Goal: Task Accomplishment & Management: Manage account settings

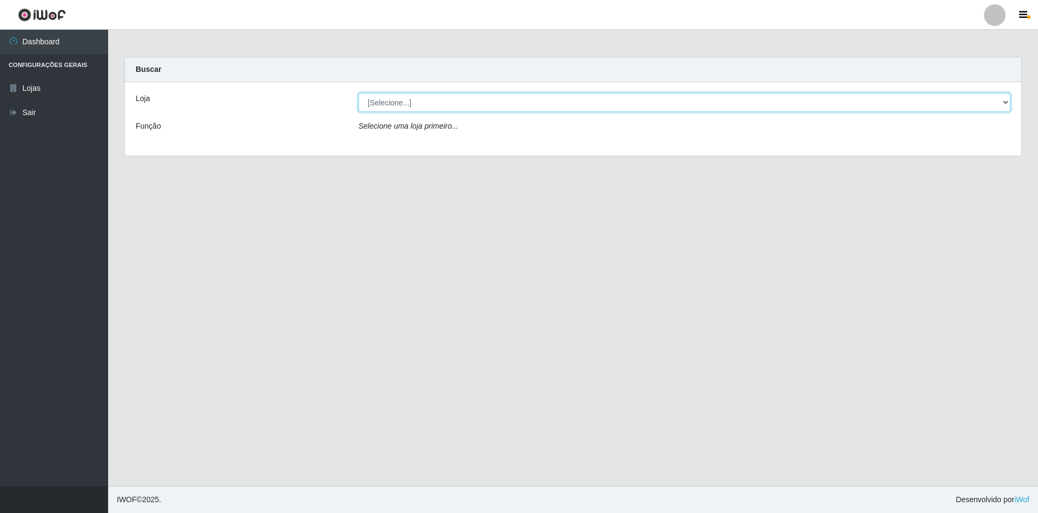
click at [401, 96] on select "[Selecione...] SuperShow - Asa Norte" at bounding box center [684, 102] width 652 height 19
select select "71"
click at [358, 93] on select "[Selecione...] SuperShow - Asa Norte" at bounding box center [684, 102] width 652 height 19
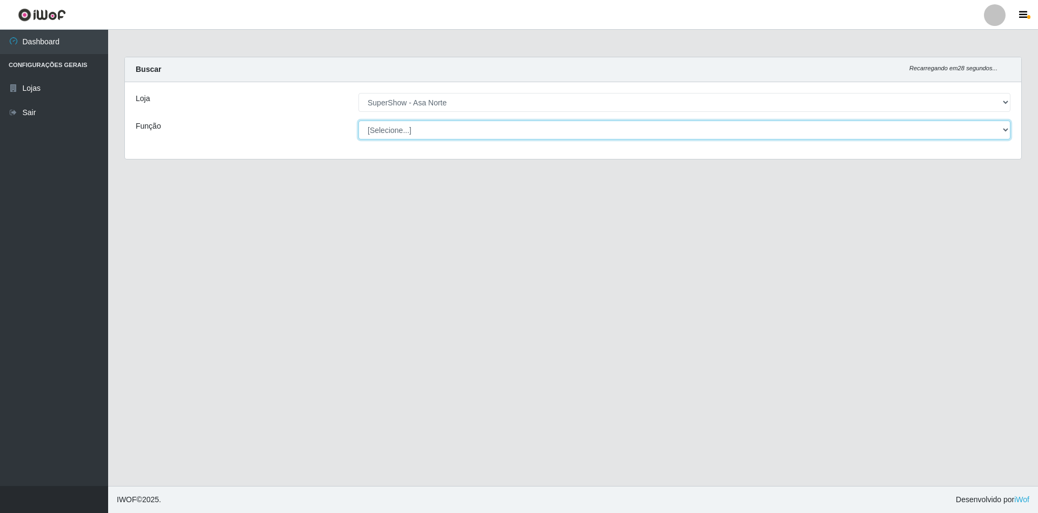
click at [391, 127] on select "[Selecione...] ASG ASG + ASG ++ Auxiliar de Depósito Auxiliar de Depósito + Aux…" at bounding box center [684, 130] width 652 height 19
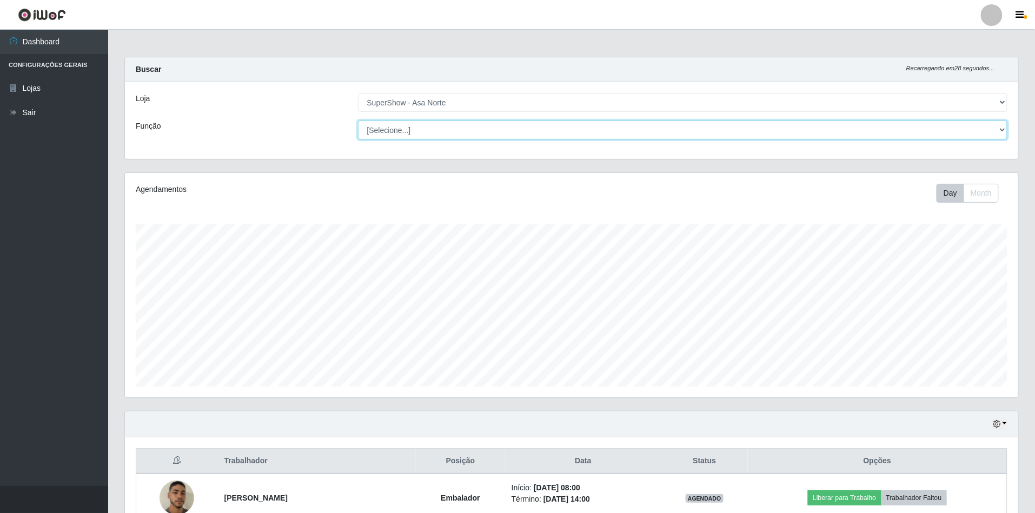
scroll to position [225, 893]
click at [358, 121] on select "[Selecione...] ASG ASG + ASG ++ Auxiliar de Depósito Auxiliar de Depósito + Aux…" at bounding box center [683, 130] width 650 height 19
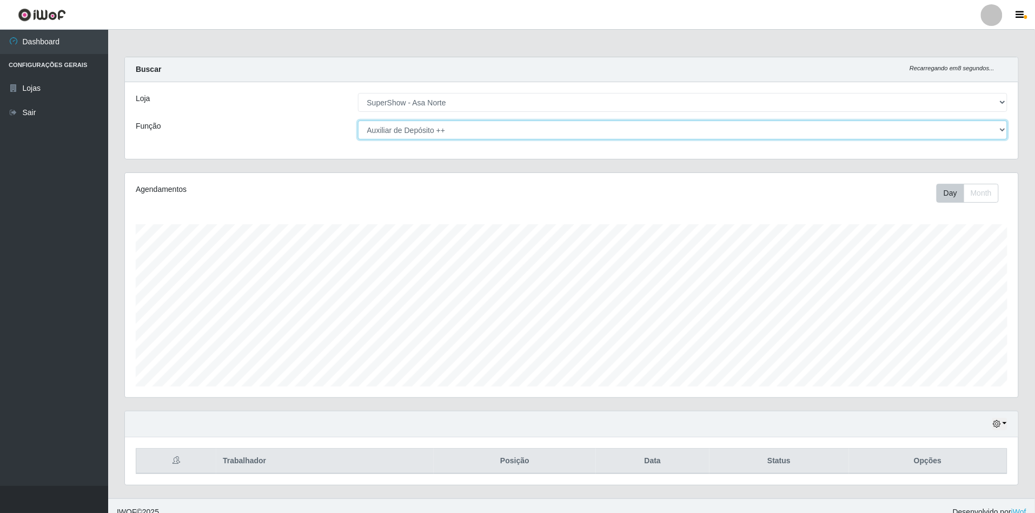
click at [471, 127] on select "[Selecione...] ASG ASG + ASG ++ Auxiliar de Depósito Auxiliar de Depósito + Aux…" at bounding box center [683, 130] width 650 height 19
select select "1"
click at [358, 121] on select "[Selecione...] ASG ASG + ASG ++ Auxiliar de Depósito Auxiliar de Depósito + Aux…" at bounding box center [683, 130] width 650 height 19
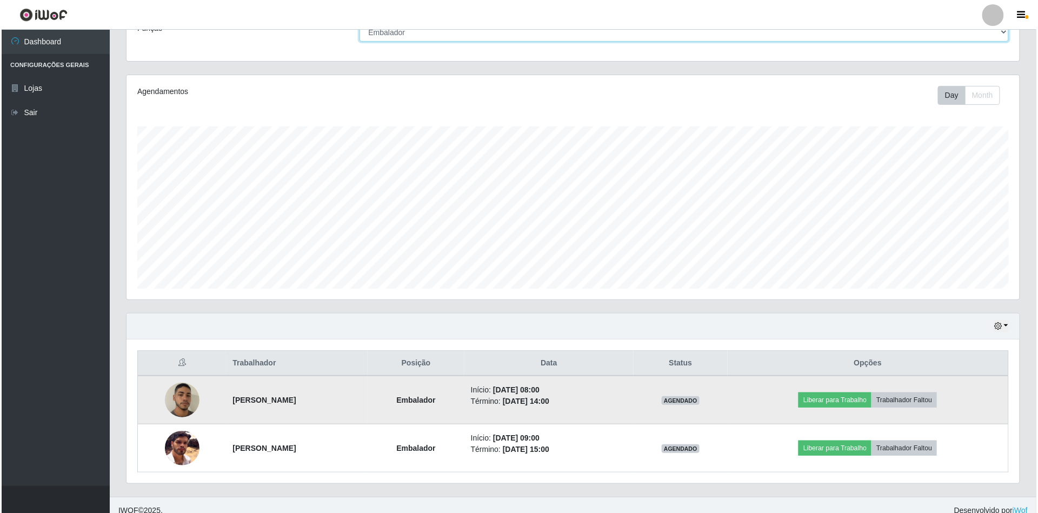
scroll to position [111, 0]
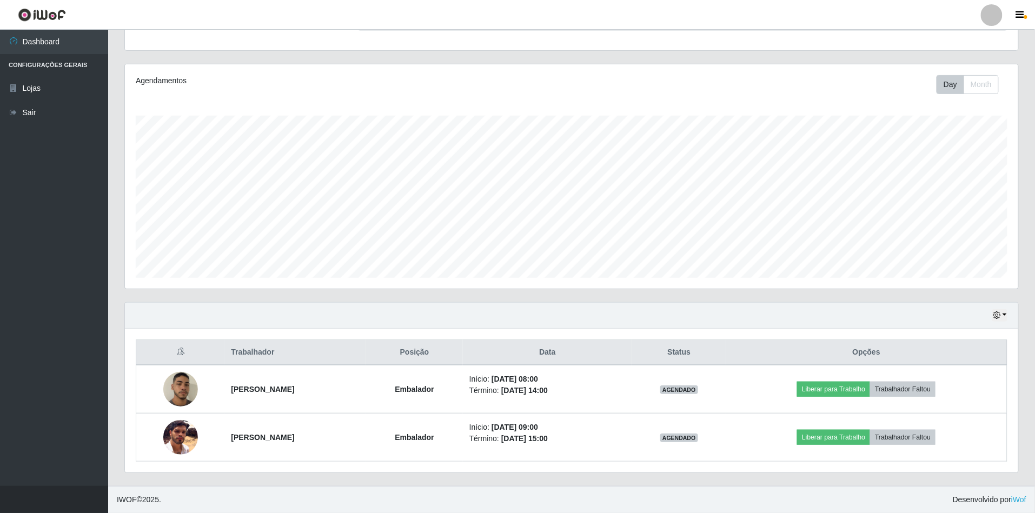
click at [1008, 314] on div "Hoje 1 dia 3 dias 1 Semana Não encerrados" at bounding box center [571, 316] width 893 height 26
click at [995, 318] on icon "button" at bounding box center [997, 315] width 8 height 8
click at [1020, 345] on div "Hoje 1 dia 3 dias 1 Semana Não encerrados Trabalhador Posição Data Status Opçõe…" at bounding box center [571, 394] width 911 height 184
click at [1005, 313] on button "button" at bounding box center [999, 315] width 15 height 12
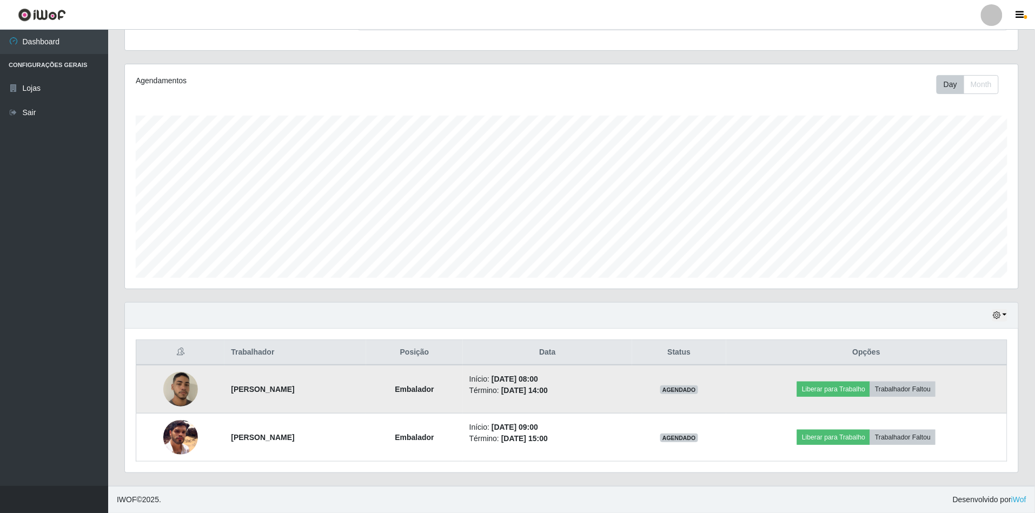
click at [632, 372] on td "Início: [DATE] 08:00 Término: [DATE] 14:00" at bounding box center [547, 389] width 169 height 49
click at [434, 385] on strong "Embalador" at bounding box center [414, 389] width 39 height 9
click at [909, 387] on button "Trabalhador Faltou" at bounding box center [902, 389] width 65 height 15
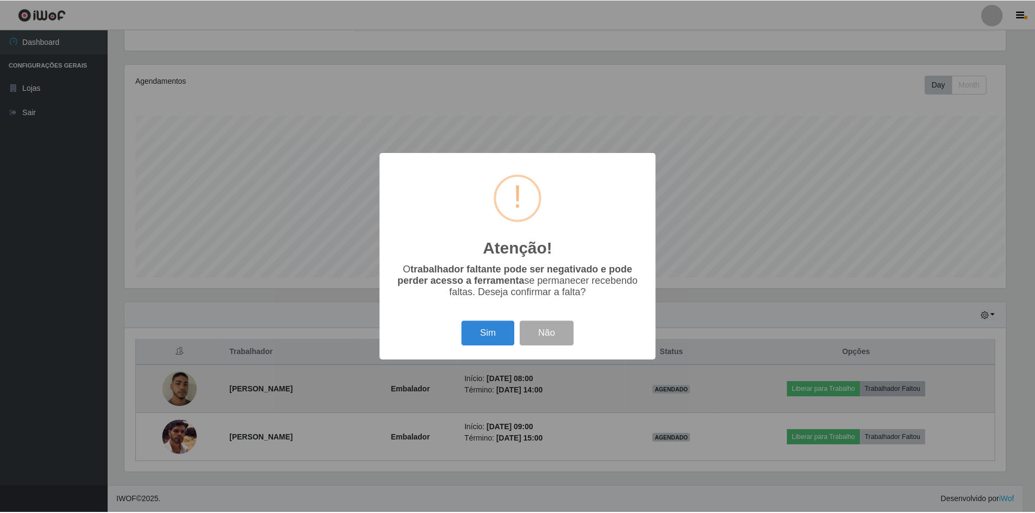
scroll to position [225, 883]
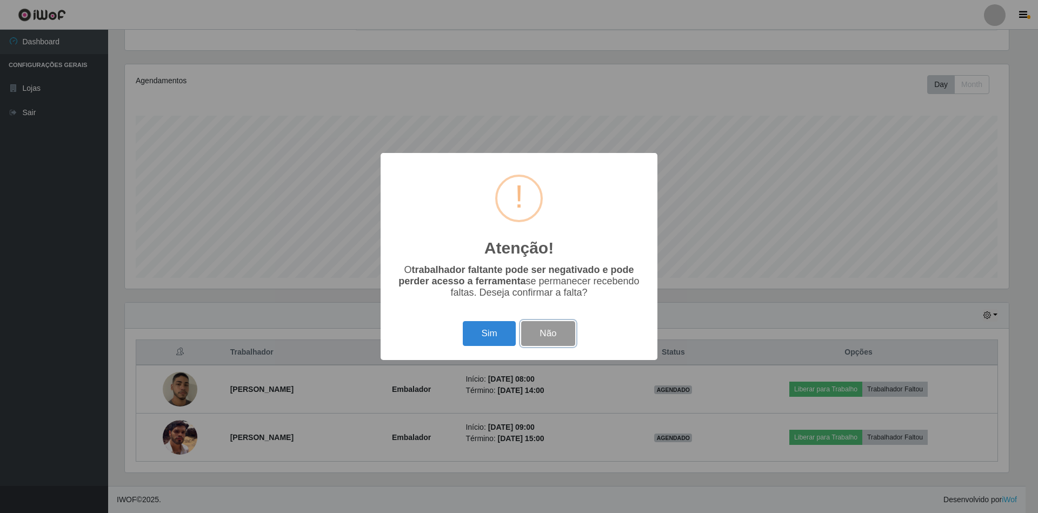
click at [548, 338] on button "Não" at bounding box center [548, 333] width 54 height 25
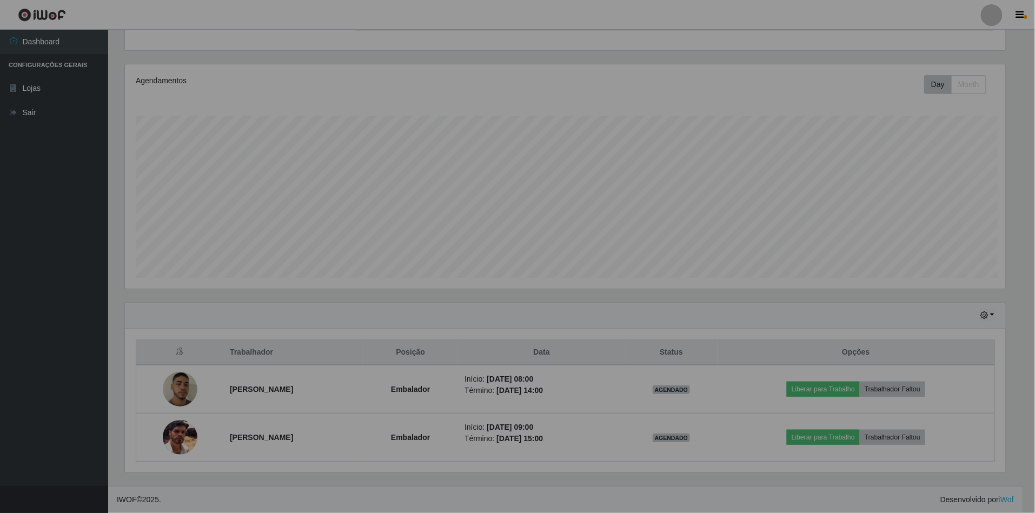
scroll to position [225, 893]
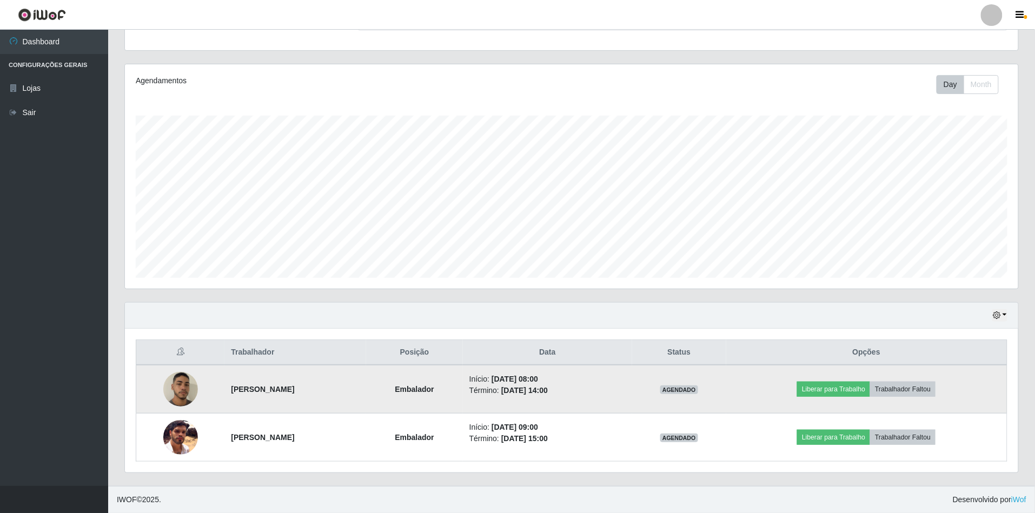
click at [626, 376] on li "Início: [DATE] 08:00" at bounding box center [547, 379] width 156 height 11
click at [366, 387] on td "[PERSON_NAME]" at bounding box center [295, 389] width 142 height 49
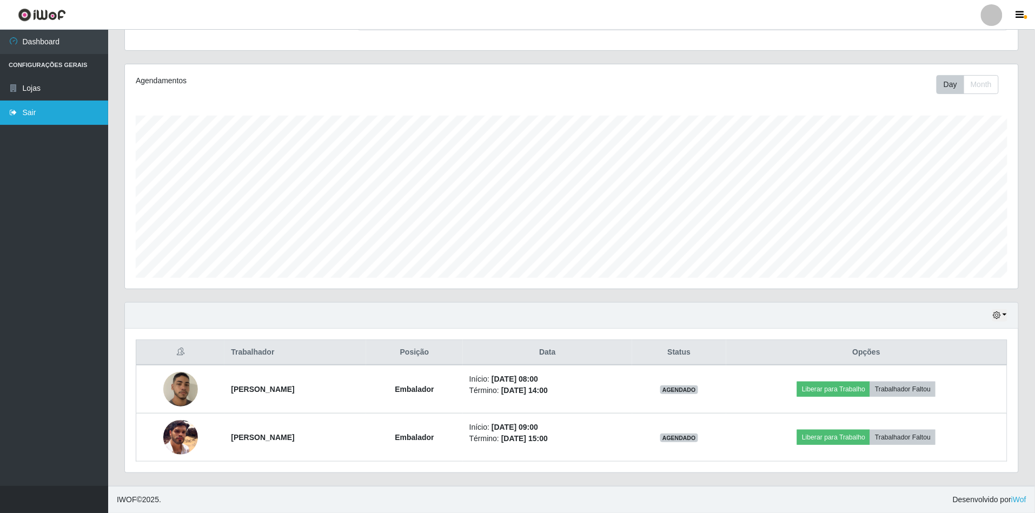
click at [13, 104] on link "Sair" at bounding box center [54, 113] width 108 height 24
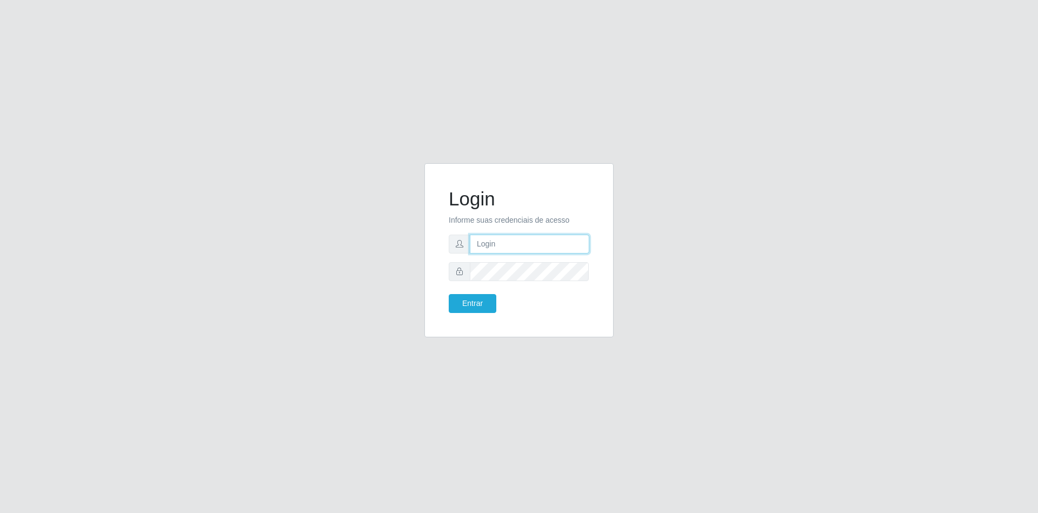
type input "[EMAIL_ADDRESS][DOMAIN_NAME]"
click at [462, 310] on button "Entrar" at bounding box center [473, 303] width 48 height 19
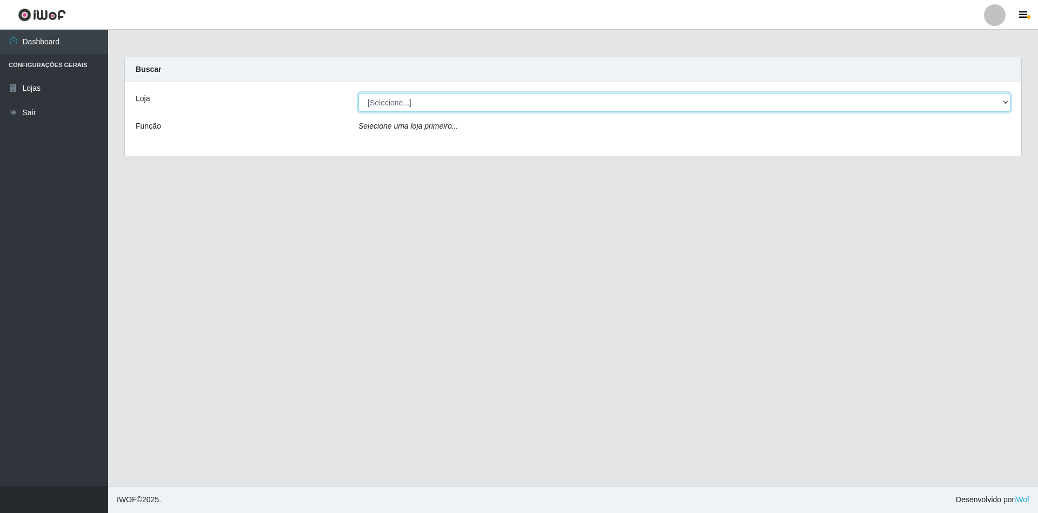
click at [471, 97] on select "[Selecione...] SuperShow - Asa Norte" at bounding box center [684, 102] width 652 height 19
select select "71"
click at [358, 93] on select "[Selecione...] SuperShow - Asa Norte" at bounding box center [684, 102] width 652 height 19
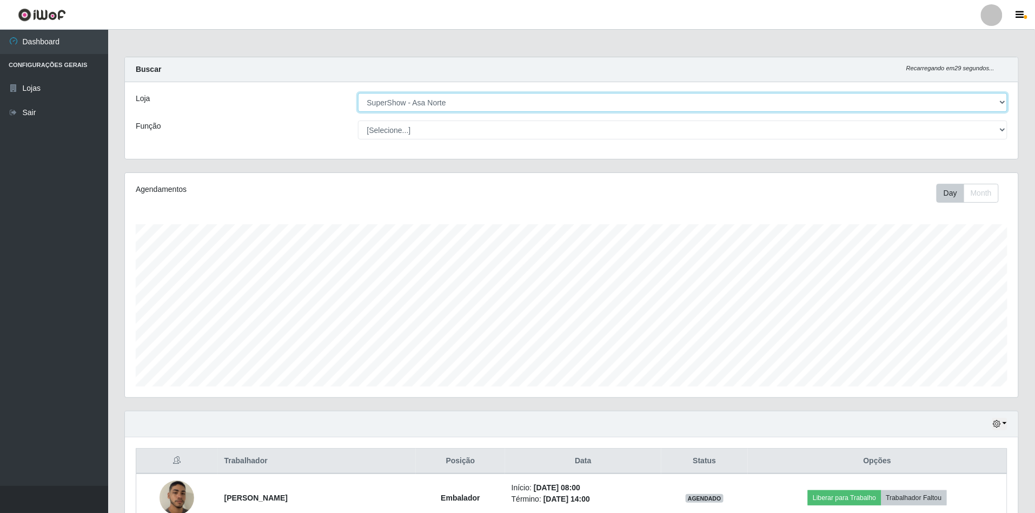
scroll to position [225, 893]
click at [500, 122] on select "[Selecione...] ASG ASG + ASG ++ Auxiliar de Depósito Auxiliar de Depósito + Aux…" at bounding box center [683, 130] width 650 height 19
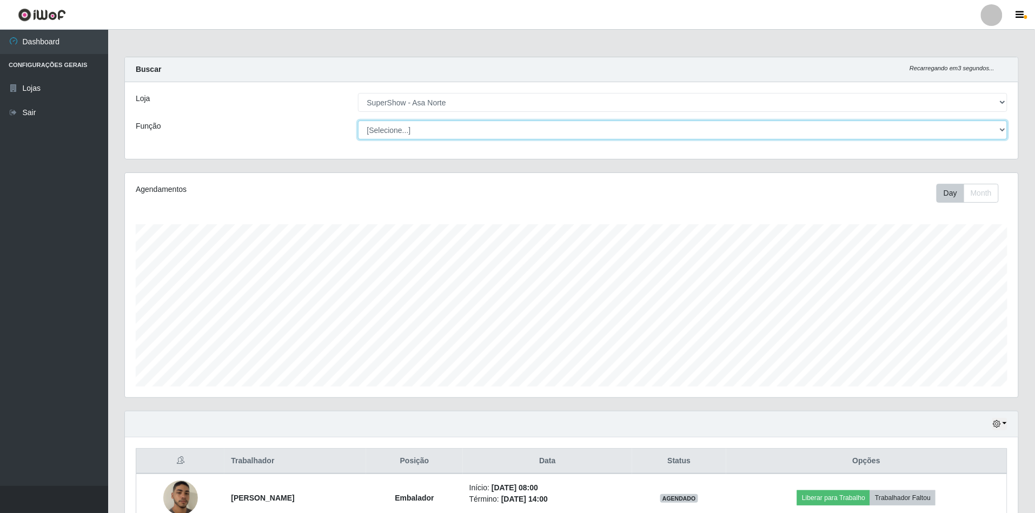
select select "1"
click at [358, 121] on select "[Selecione...] ASG ASG + ASG ++ Auxiliar de Depósito Auxiliar de Depósito + Aux…" at bounding box center [683, 130] width 650 height 19
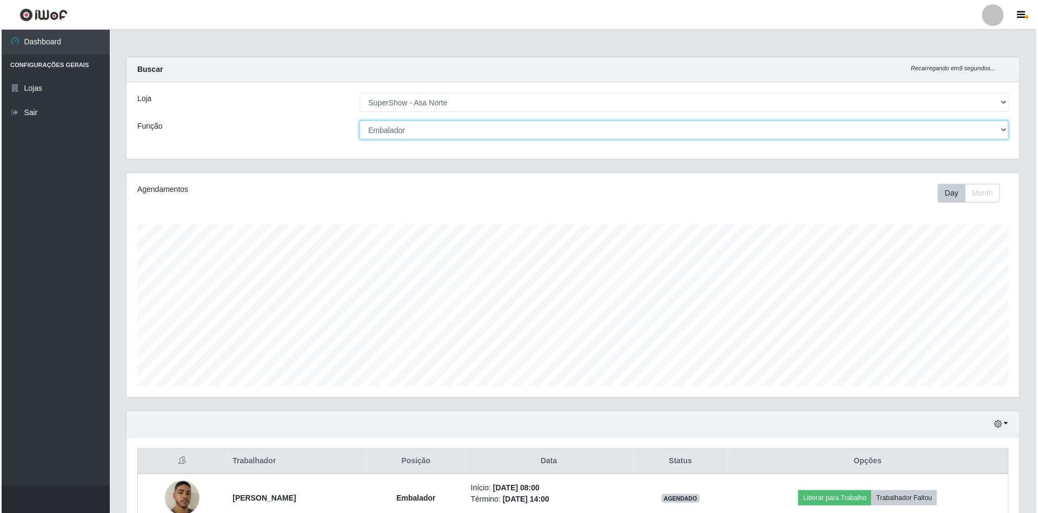
scroll to position [72, 0]
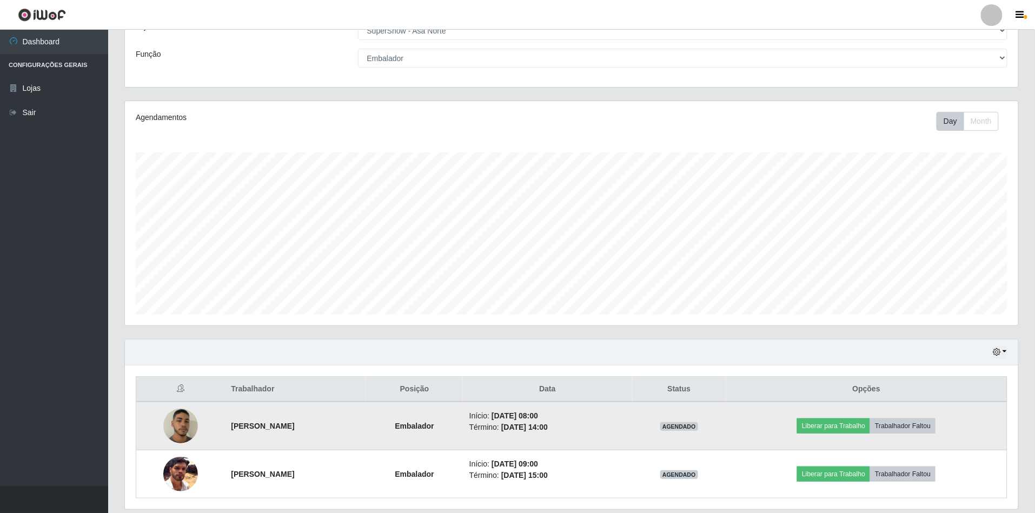
click at [768, 435] on td "Liberar para Trabalho Trabalhador Faltou" at bounding box center [866, 426] width 281 height 49
click at [902, 429] on button "Trabalhador Faltou" at bounding box center [902, 425] width 65 height 15
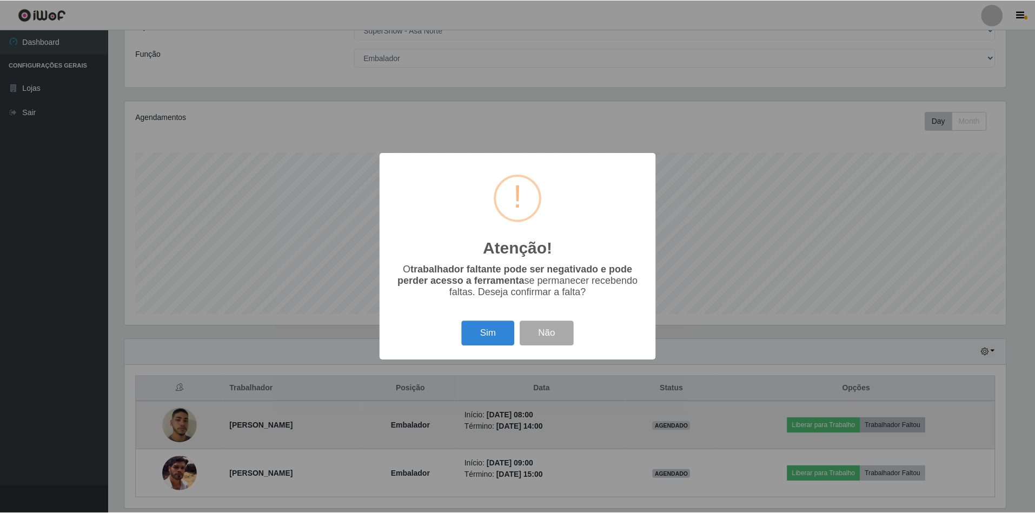
scroll to position [225, 883]
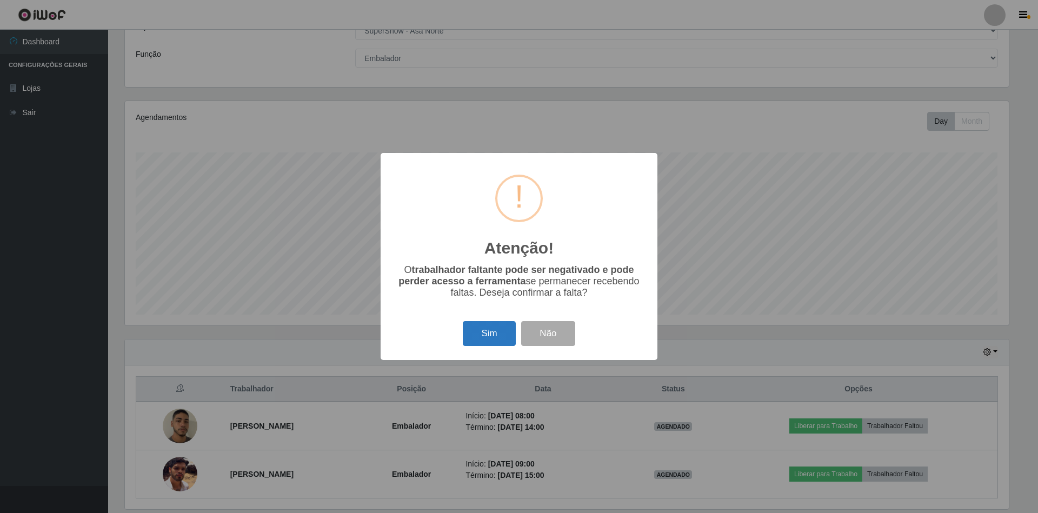
click at [504, 336] on button "Sim" at bounding box center [489, 333] width 52 height 25
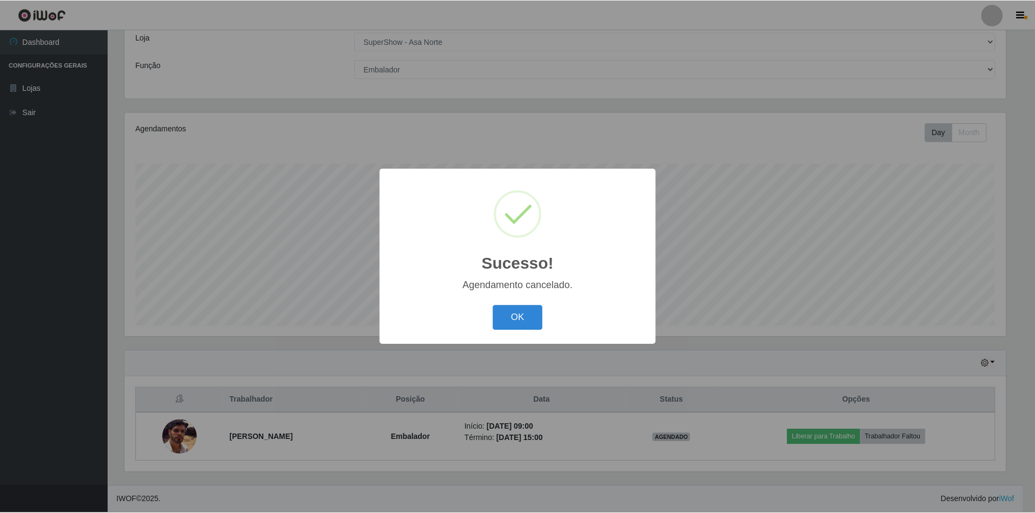
scroll to position [63, 0]
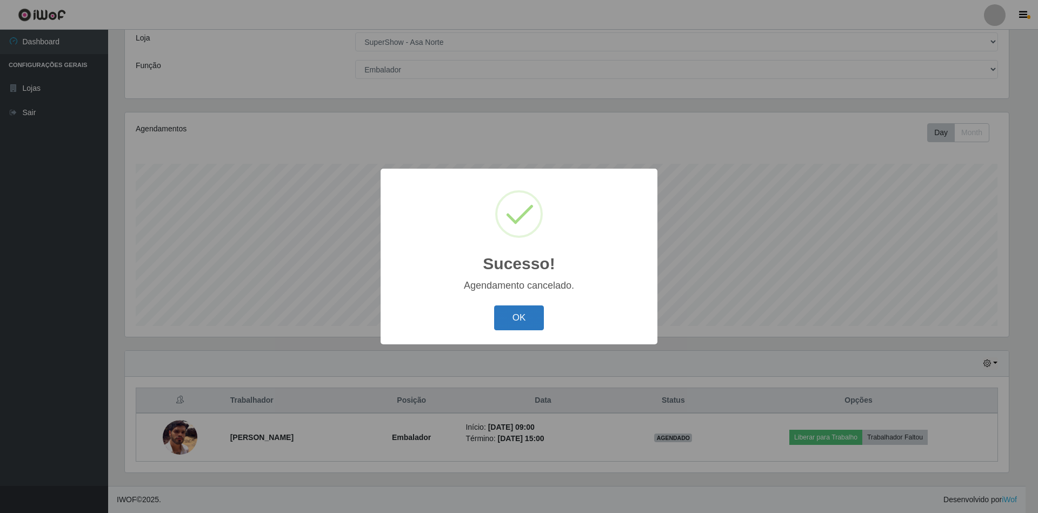
click at [522, 317] on button "OK" at bounding box center [519, 317] width 50 height 25
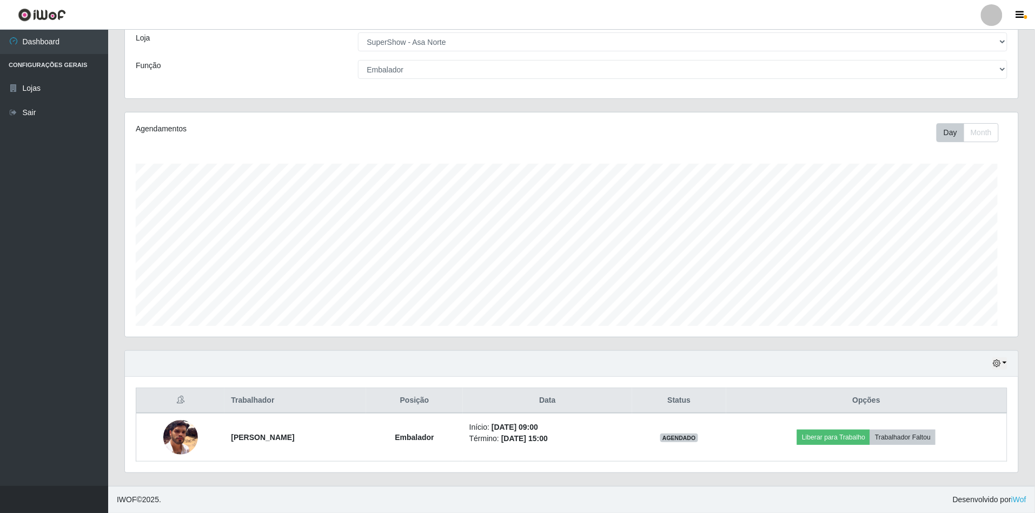
scroll to position [225, 893]
click at [1000, 360] on icon "button" at bounding box center [997, 364] width 8 height 8
click at [886, 380] on div "Trabalhador Posição Data Status Opções [PERSON_NAME] Abrantes Embalador Início:…" at bounding box center [571, 425] width 893 height 96
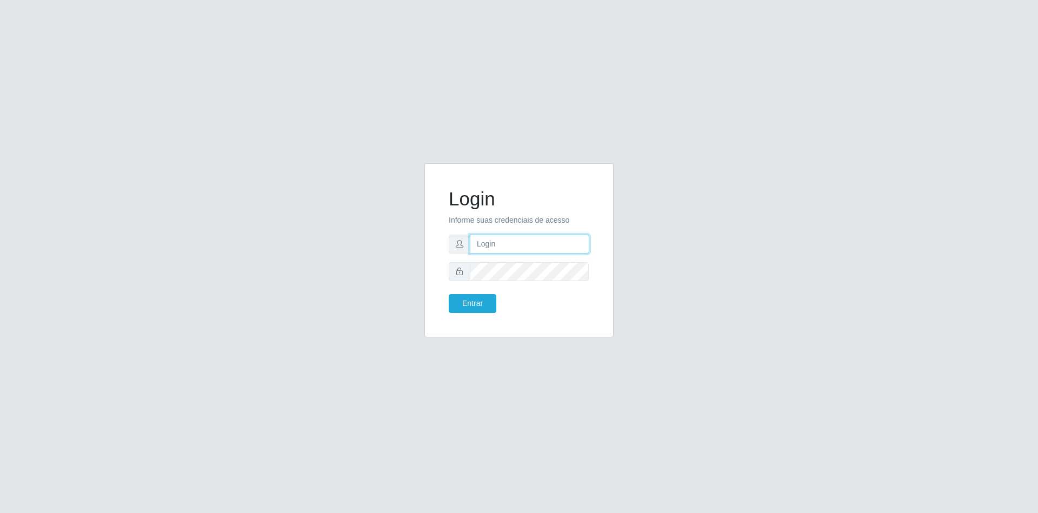
type input "[EMAIL_ADDRESS][DOMAIN_NAME]"
click at [483, 305] on button "Entrar" at bounding box center [473, 303] width 48 height 19
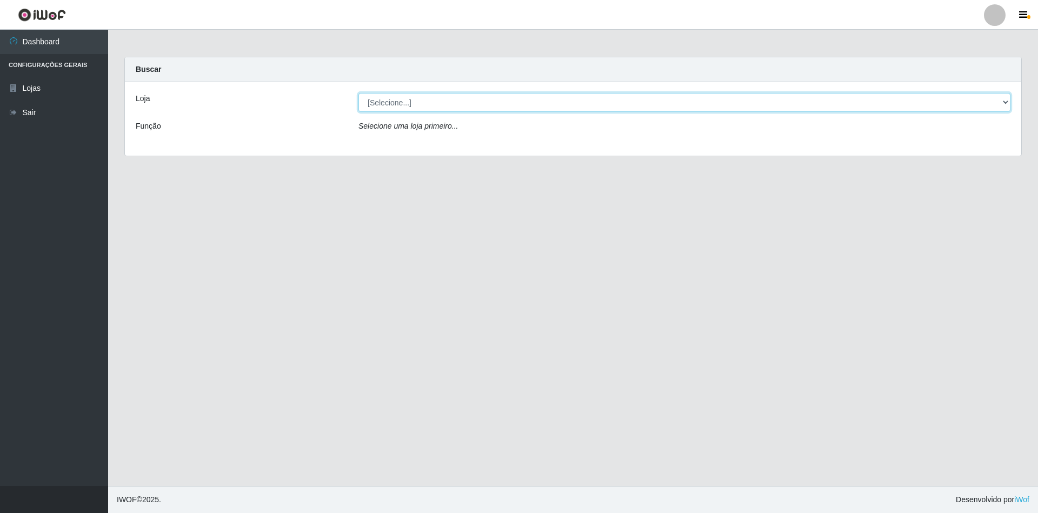
click at [386, 104] on select "[Selecione...] SuperShow - Asa Norte" at bounding box center [684, 102] width 652 height 19
select select "71"
click at [358, 93] on select "[Selecione...] SuperShow - Asa Norte" at bounding box center [684, 102] width 652 height 19
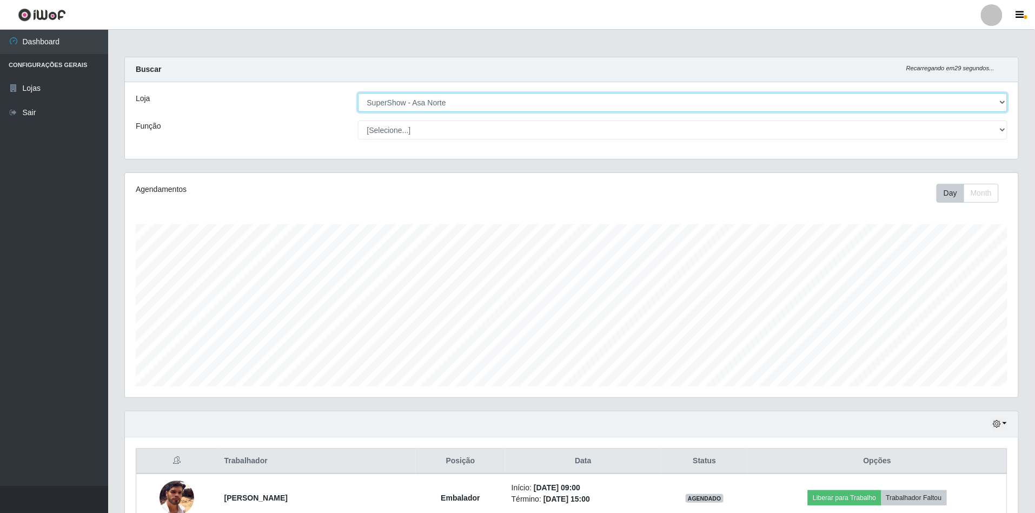
scroll to position [225, 893]
click at [405, 130] on select "[Selecione...] ASG ASG + ASG ++ Auxiliar de Depósito Auxiliar de Depósito + Aux…" at bounding box center [683, 130] width 650 height 19
click at [358, 121] on select "[Selecione...] ASG ASG + ASG ++ Auxiliar de Depósito Auxiliar de Depósito + Aux…" at bounding box center [683, 130] width 650 height 19
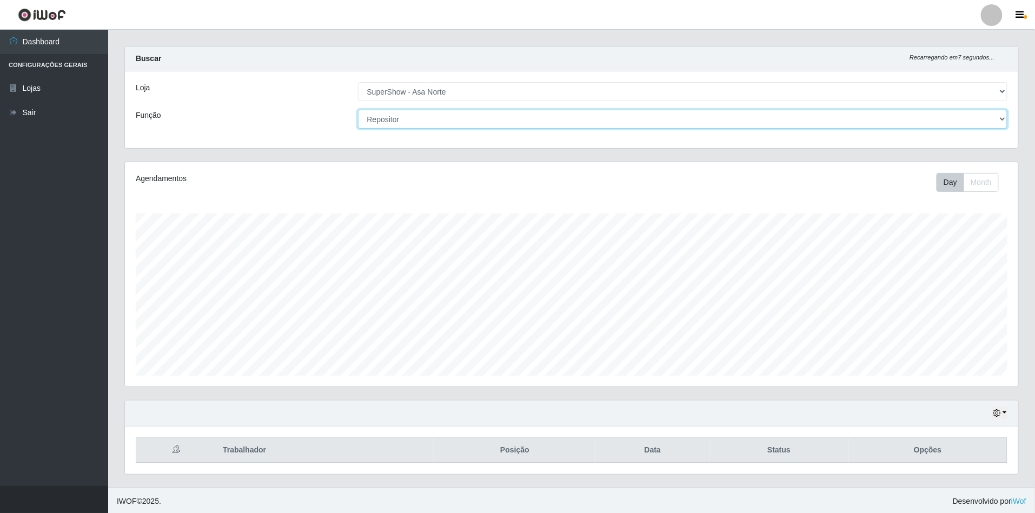
scroll to position [14, 0]
click at [556, 114] on select "[Selecione...] ASG ASG + ASG ++ Auxiliar de Depósito Auxiliar de Depósito + Aux…" at bounding box center [683, 117] width 650 height 19
select select "1"
click at [358, 108] on select "[Selecione...] ASG ASG + ASG ++ Auxiliar de Depósito Auxiliar de Depósito + Aux…" at bounding box center [683, 117] width 650 height 19
